Goal: Transaction & Acquisition: Purchase product/service

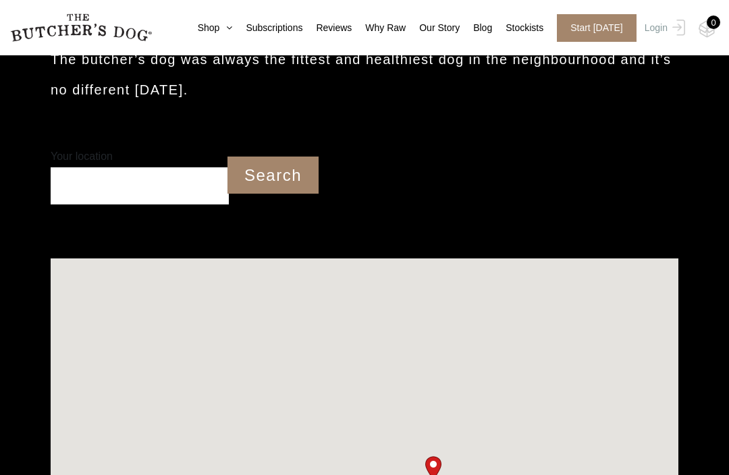
scroll to position [342, 0]
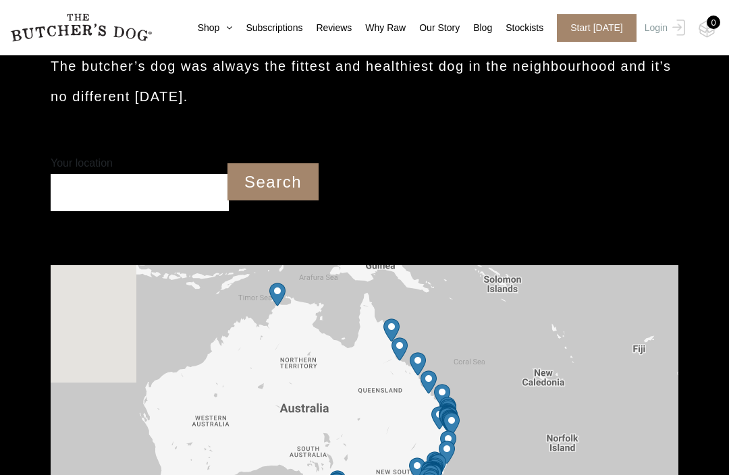
click at [160, 204] on input "Your location" at bounding box center [140, 192] width 178 height 37
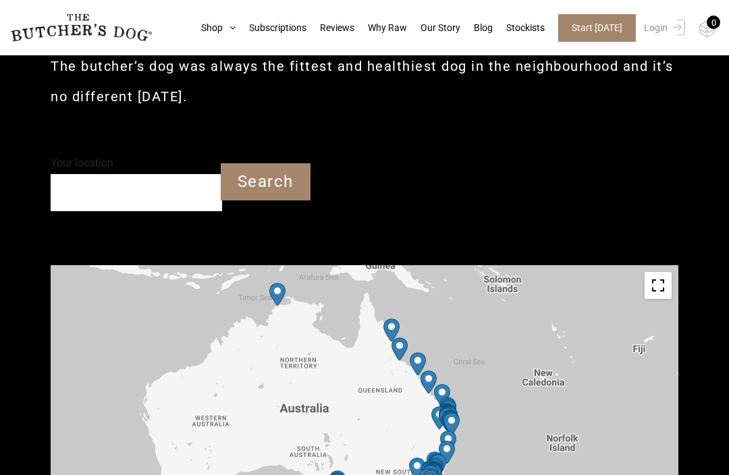
scroll to position [341, 0]
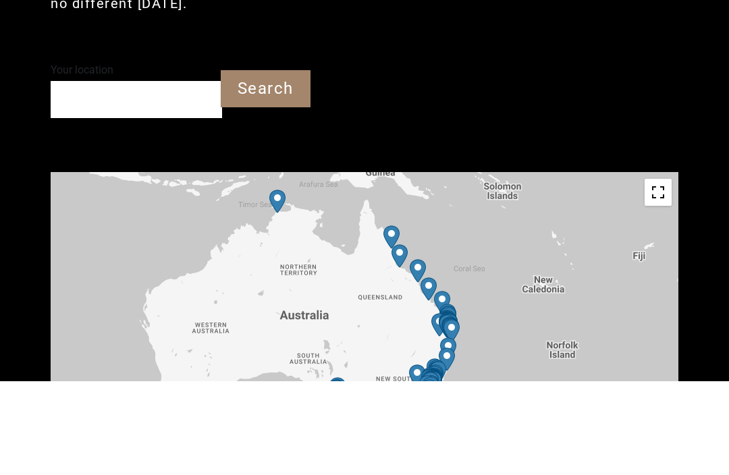
type input "'"
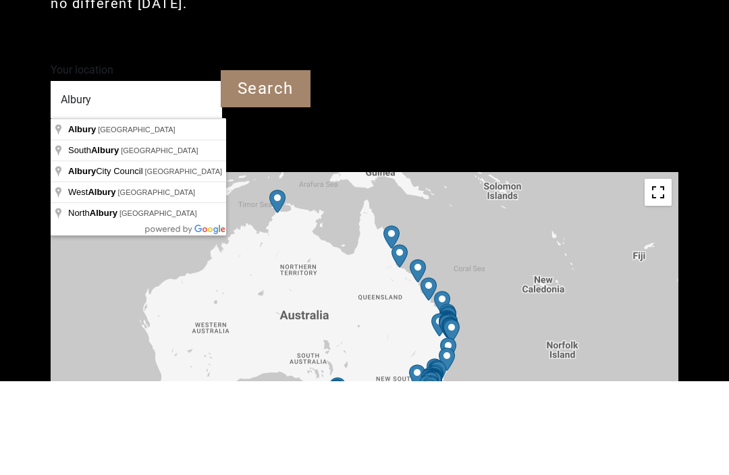
type input "Albury NSW"
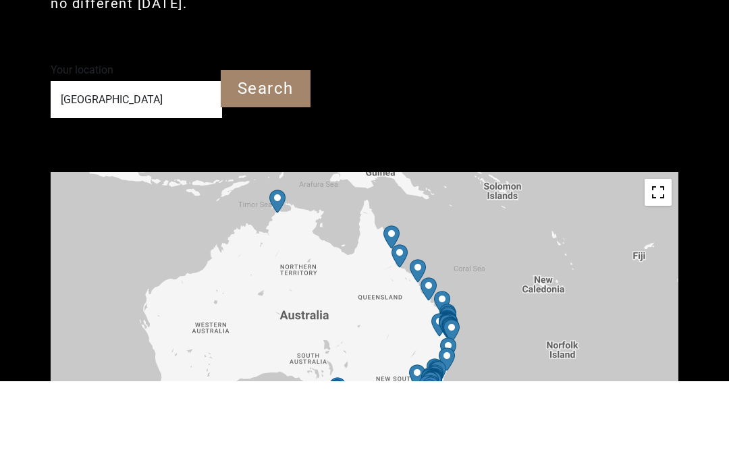
scroll to position [435, 0]
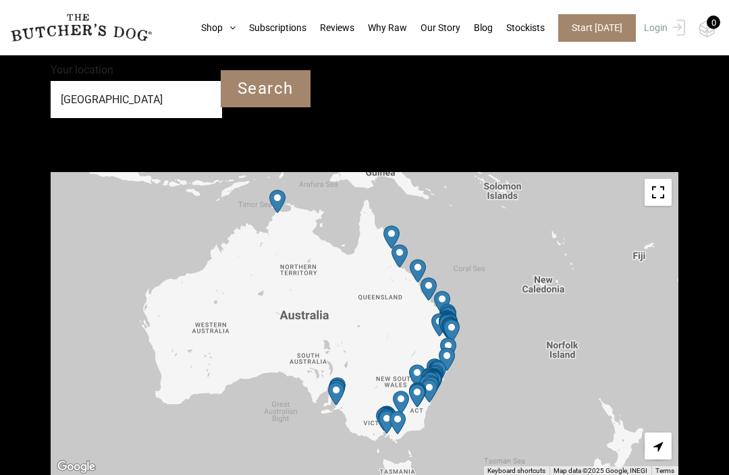
click at [282, 105] on input "Search" at bounding box center [266, 88] width 90 height 37
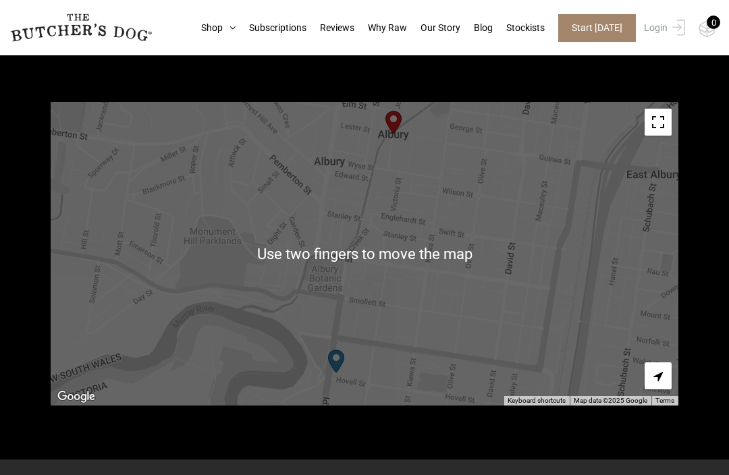
scroll to position [506, 0]
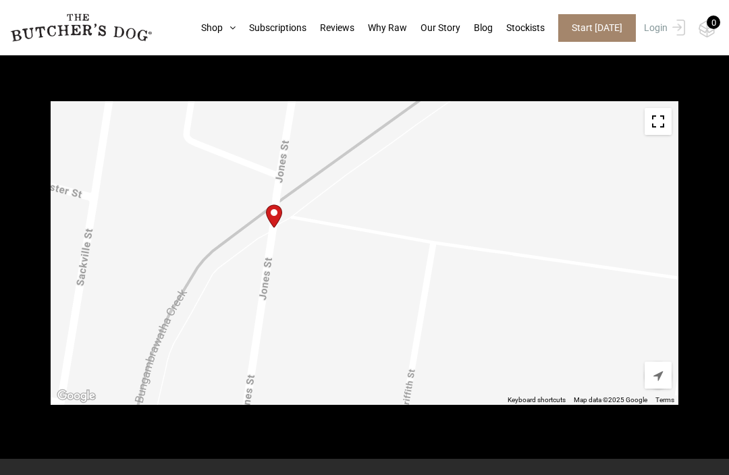
click at [445, 27] on link "Our Story" at bounding box center [433, 28] width 53 height 14
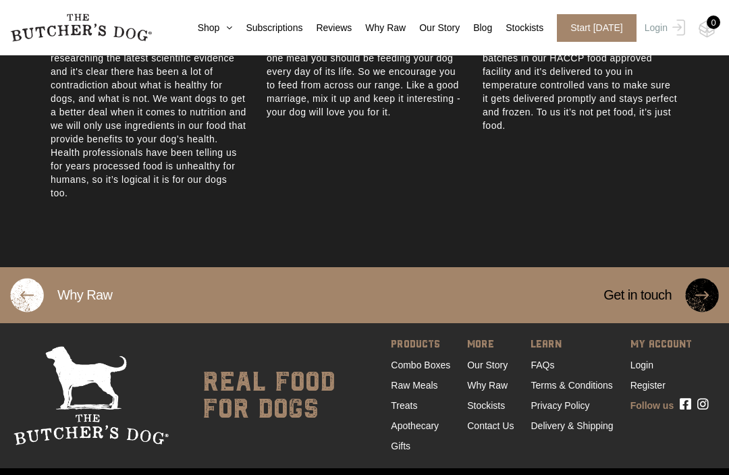
scroll to position [830, 0]
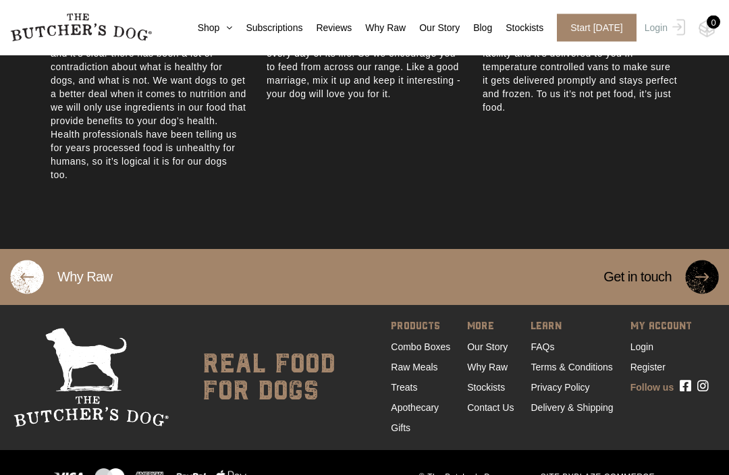
click at [438, 353] on link "Combo Boxes" at bounding box center [420, 347] width 59 height 11
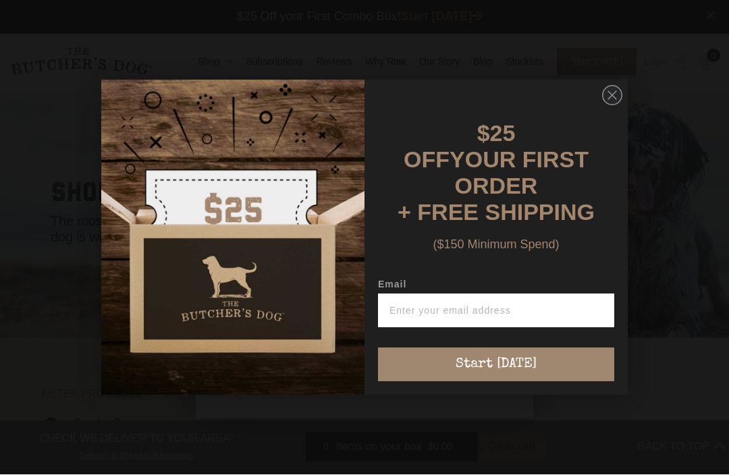
scroll to position [1, 0]
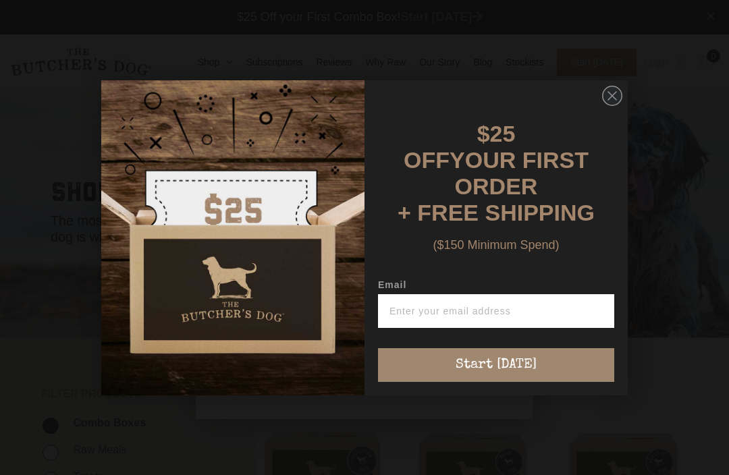
click at [449, 302] on input "Email" at bounding box center [496, 311] width 236 height 34
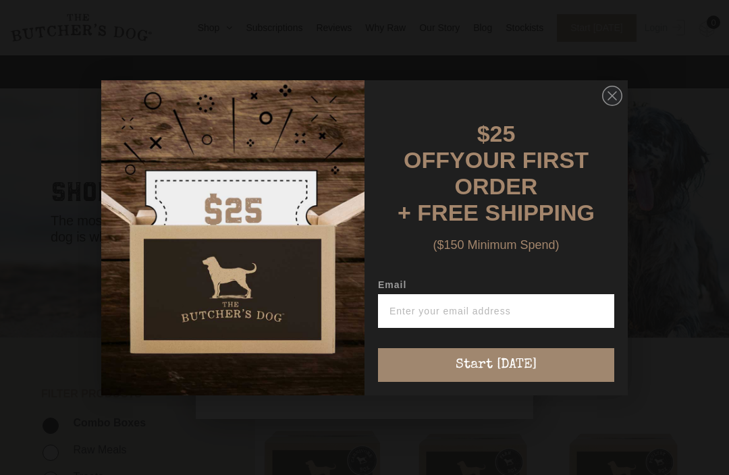
scroll to position [0, 0]
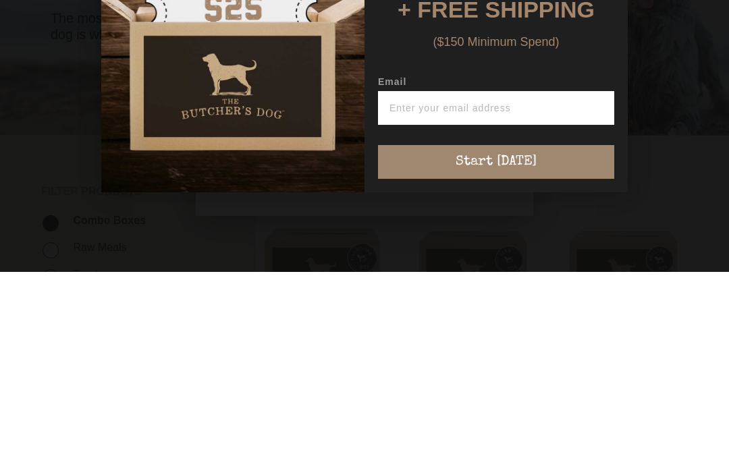
click at [686, 118] on div "Close dialog $25 OFF YOUR FIRST ORDER + FREE SHIPPING ($150 Minimum Spend) Emai…" at bounding box center [364, 237] width 729 height 475
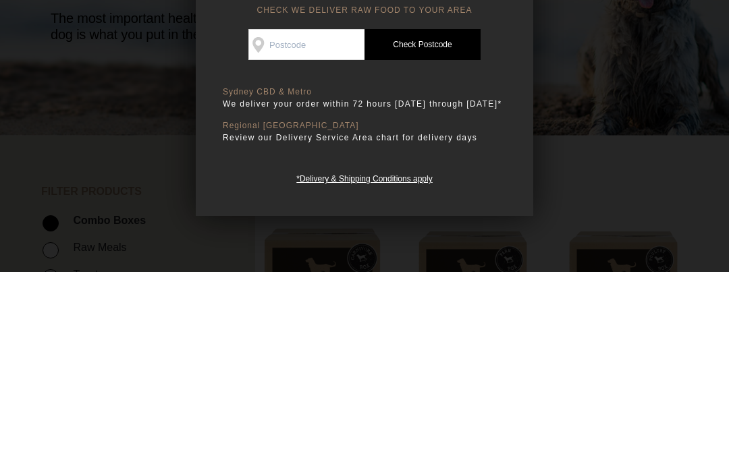
scroll to position [204, 0]
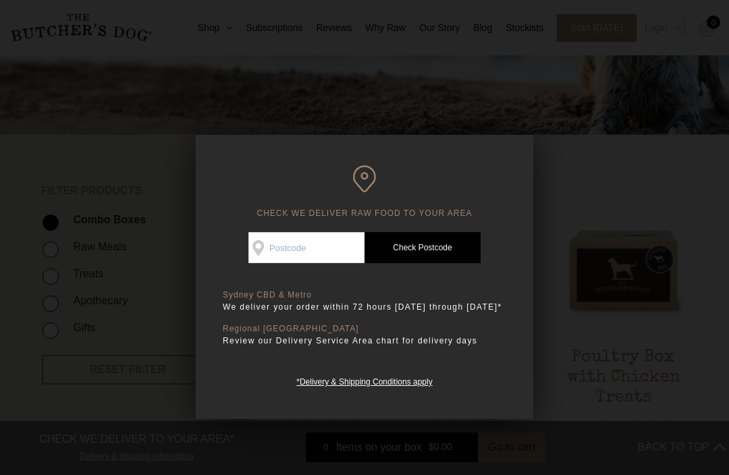
click at [298, 250] on input "Check Availability At" at bounding box center [307, 247] width 116 height 31
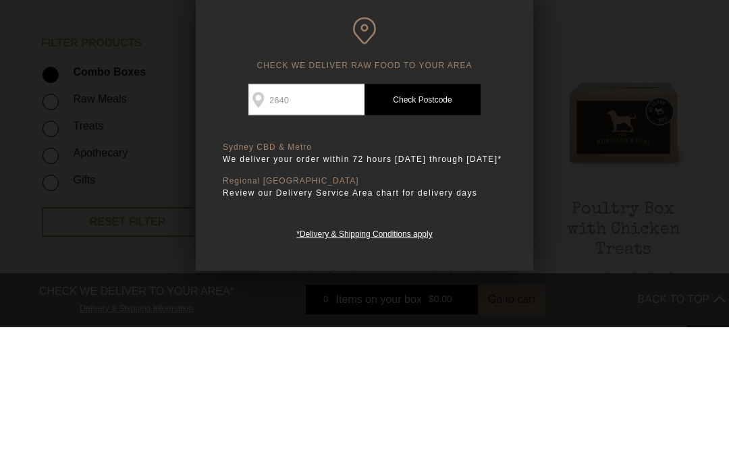
type input "2640"
click at [414, 232] on link "Check Postcode" at bounding box center [423, 247] width 116 height 31
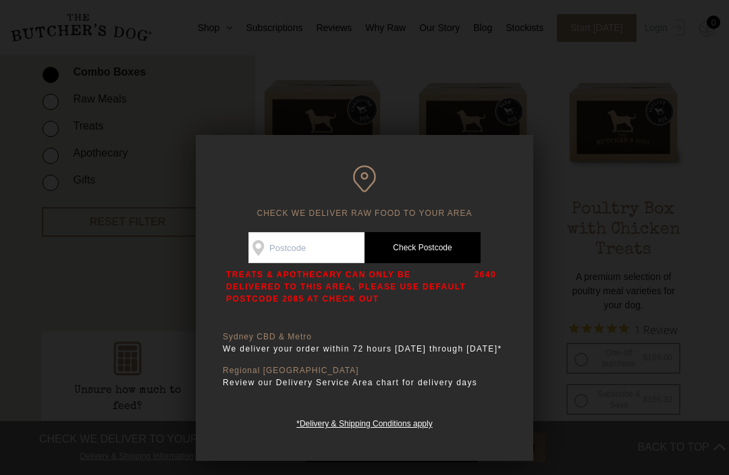
click at [613, 353] on div at bounding box center [364, 237] width 729 height 475
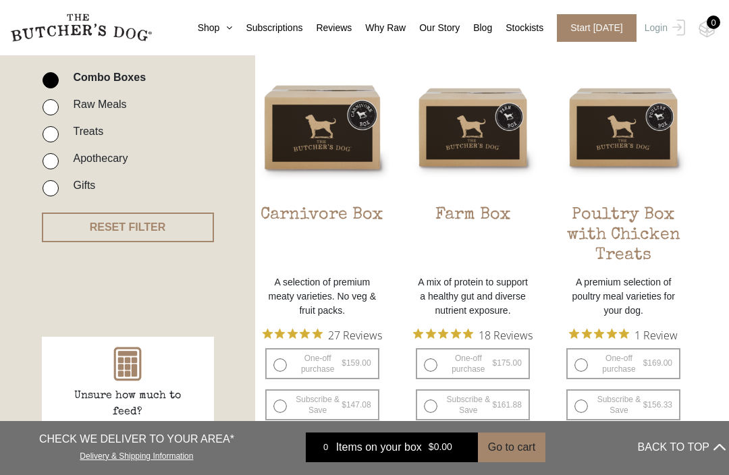
scroll to position [346, 0]
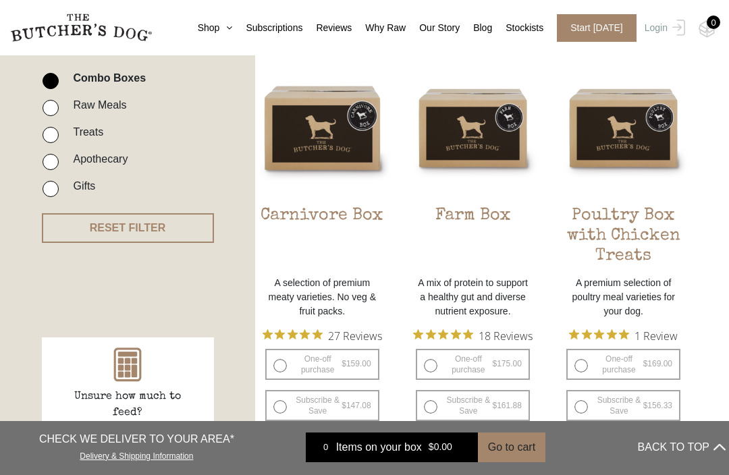
click at [638, 236] on h2 "Poultry Box with Chicken Treats" at bounding box center [623, 237] width 134 height 63
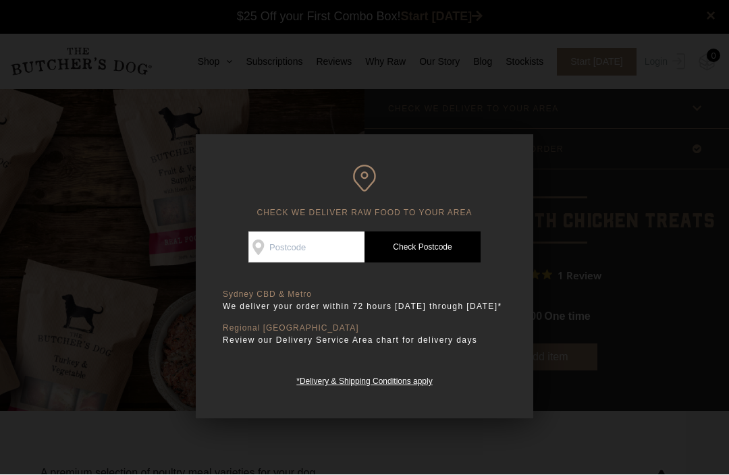
click at [634, 260] on div at bounding box center [364, 237] width 729 height 475
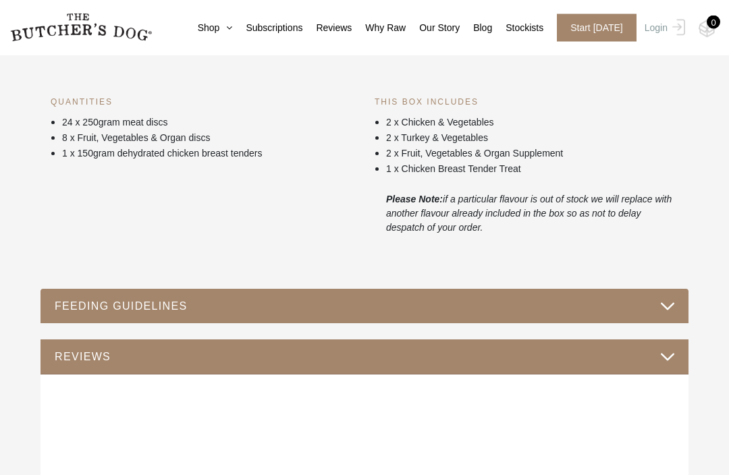
scroll to position [727, 0]
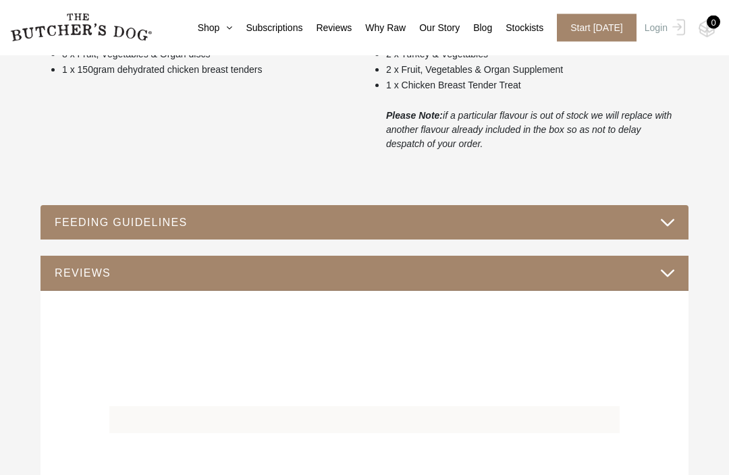
click at [673, 222] on button "FEEDING GUIDELINES" at bounding box center [364, 223] width 621 height 18
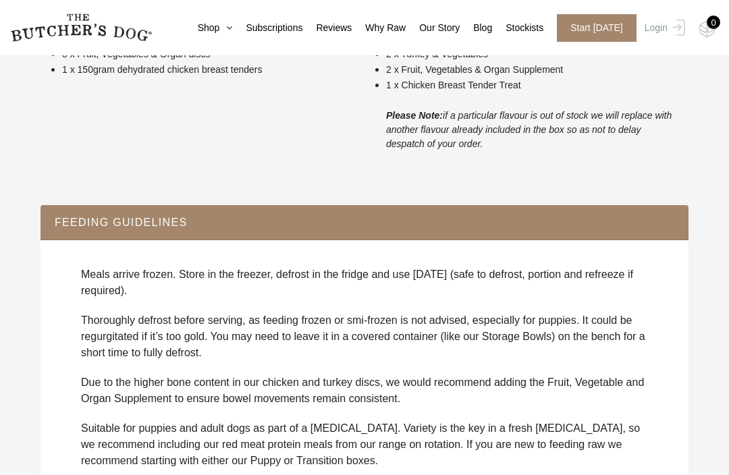
scroll to position [772, 0]
